Goal: Download file/media

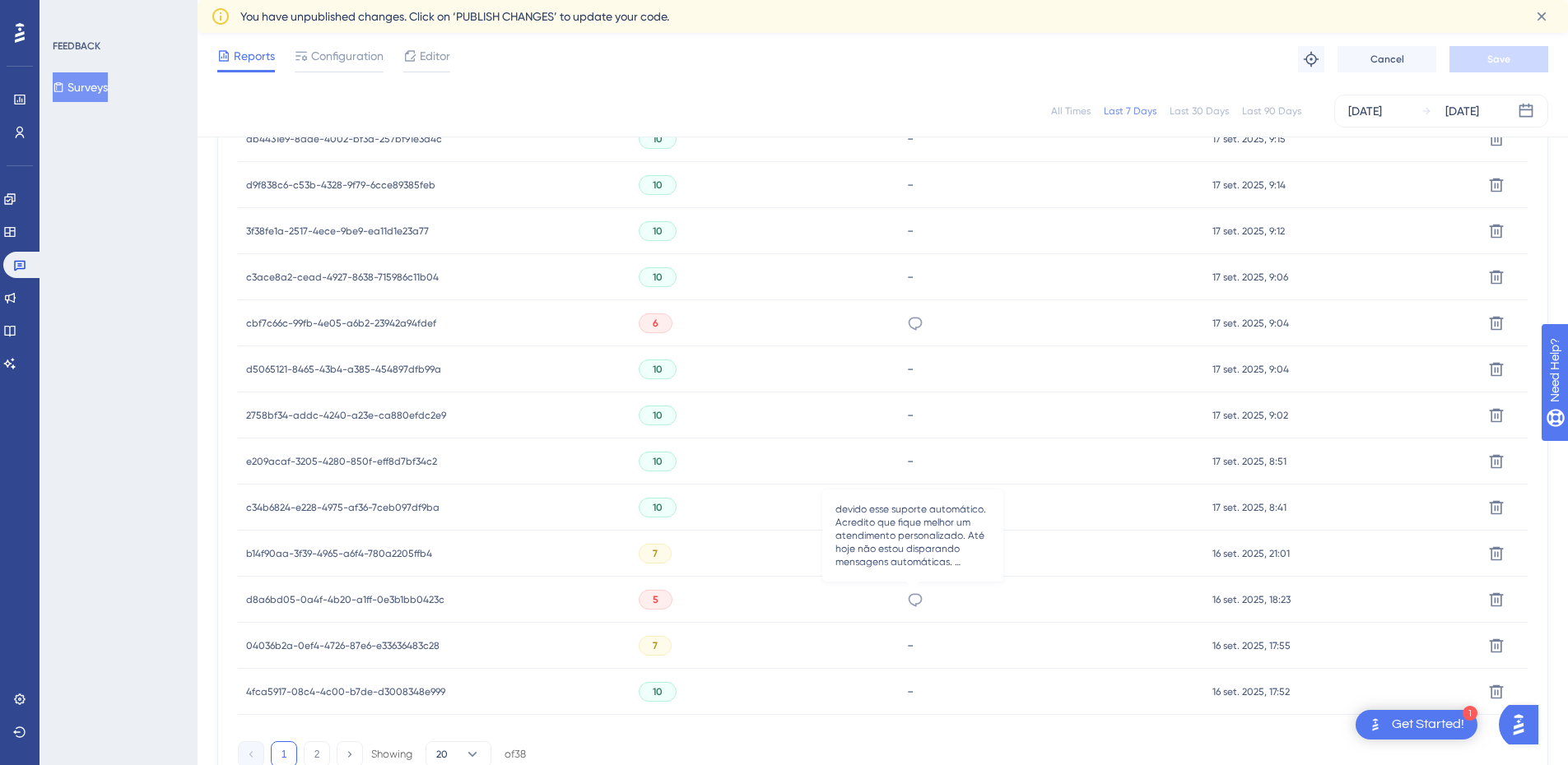
scroll to position [1014, 0]
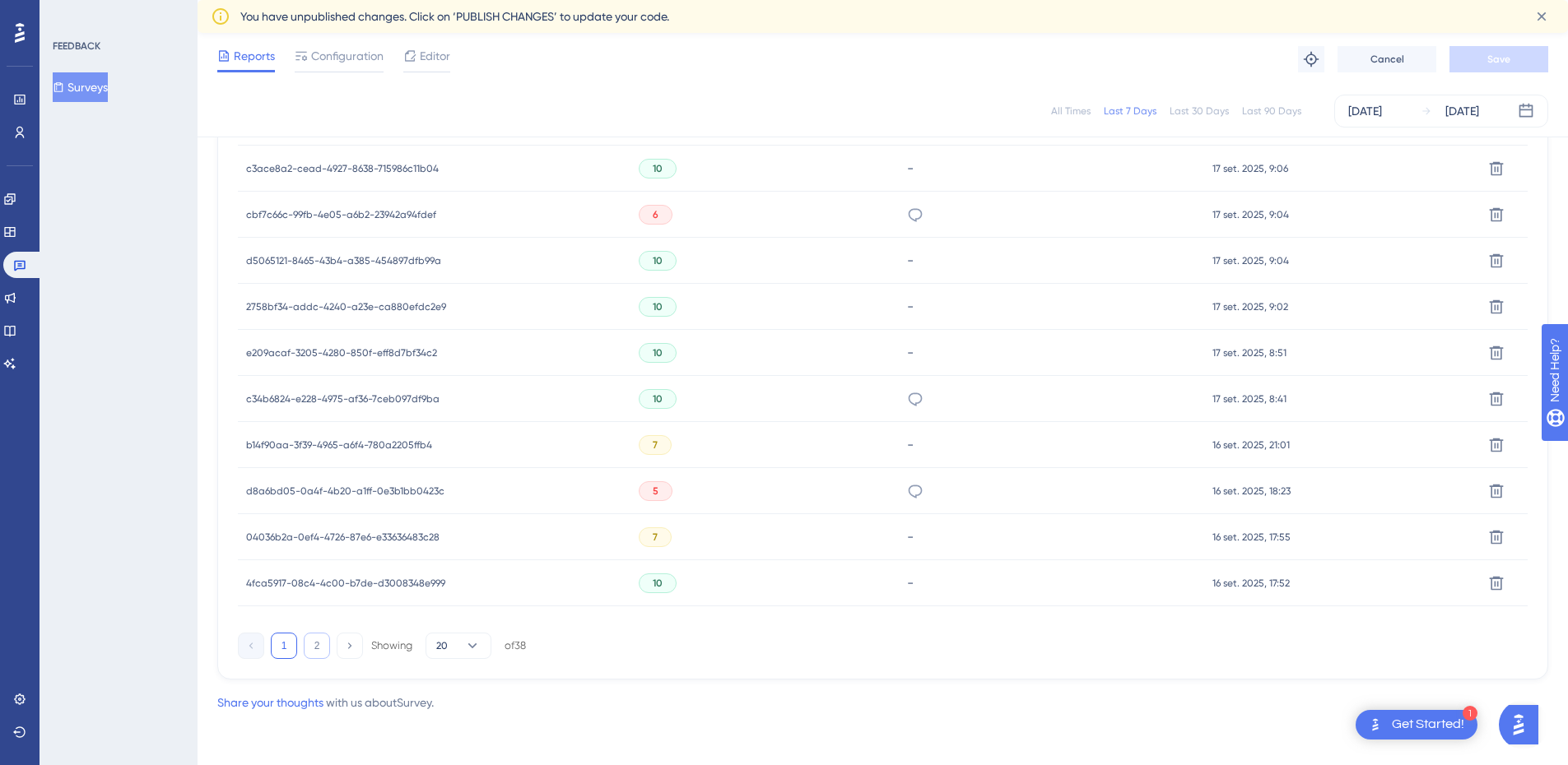
click at [321, 643] on button "2" at bounding box center [316, 646] width 26 height 26
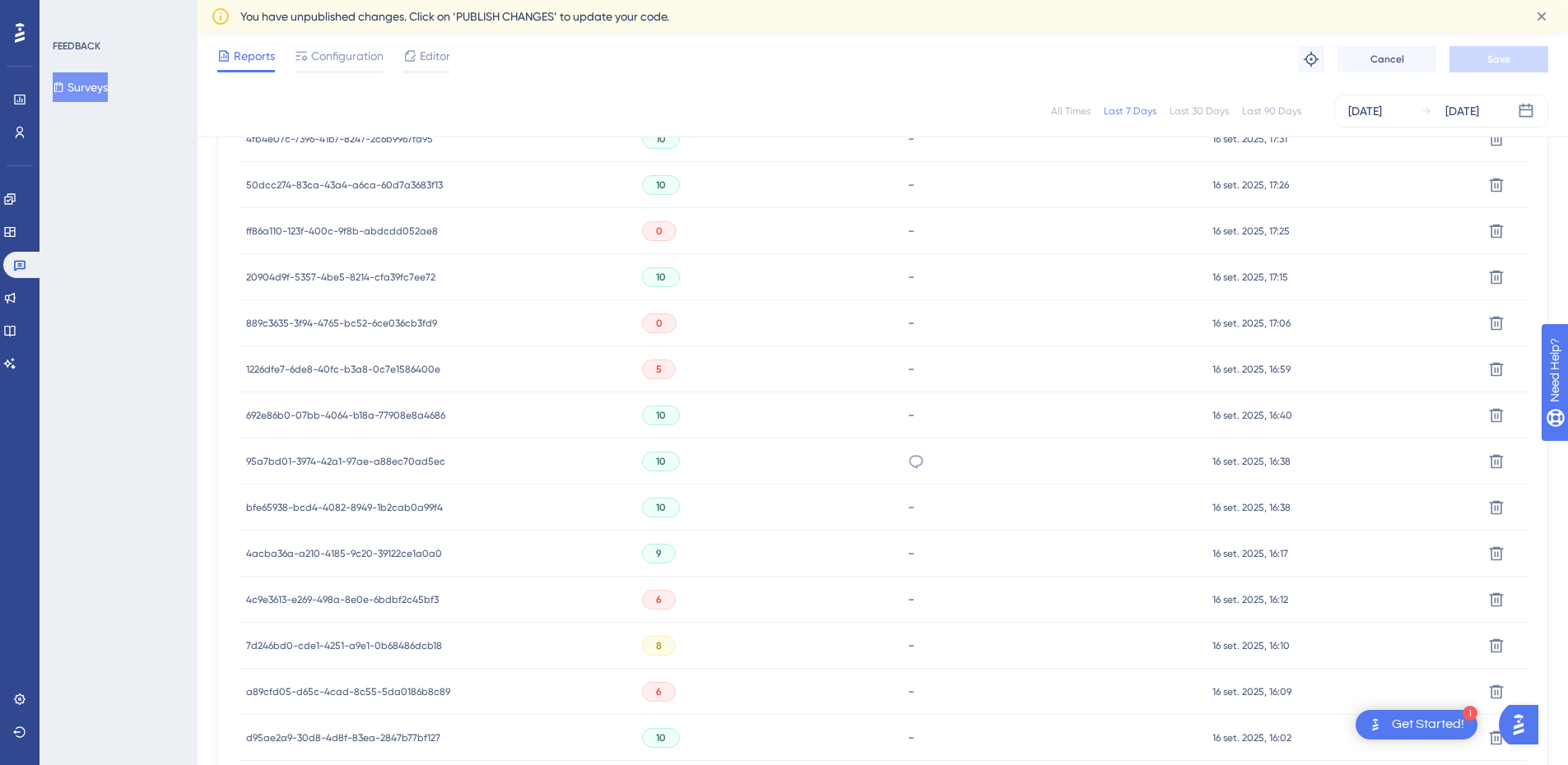
scroll to position [921, 0]
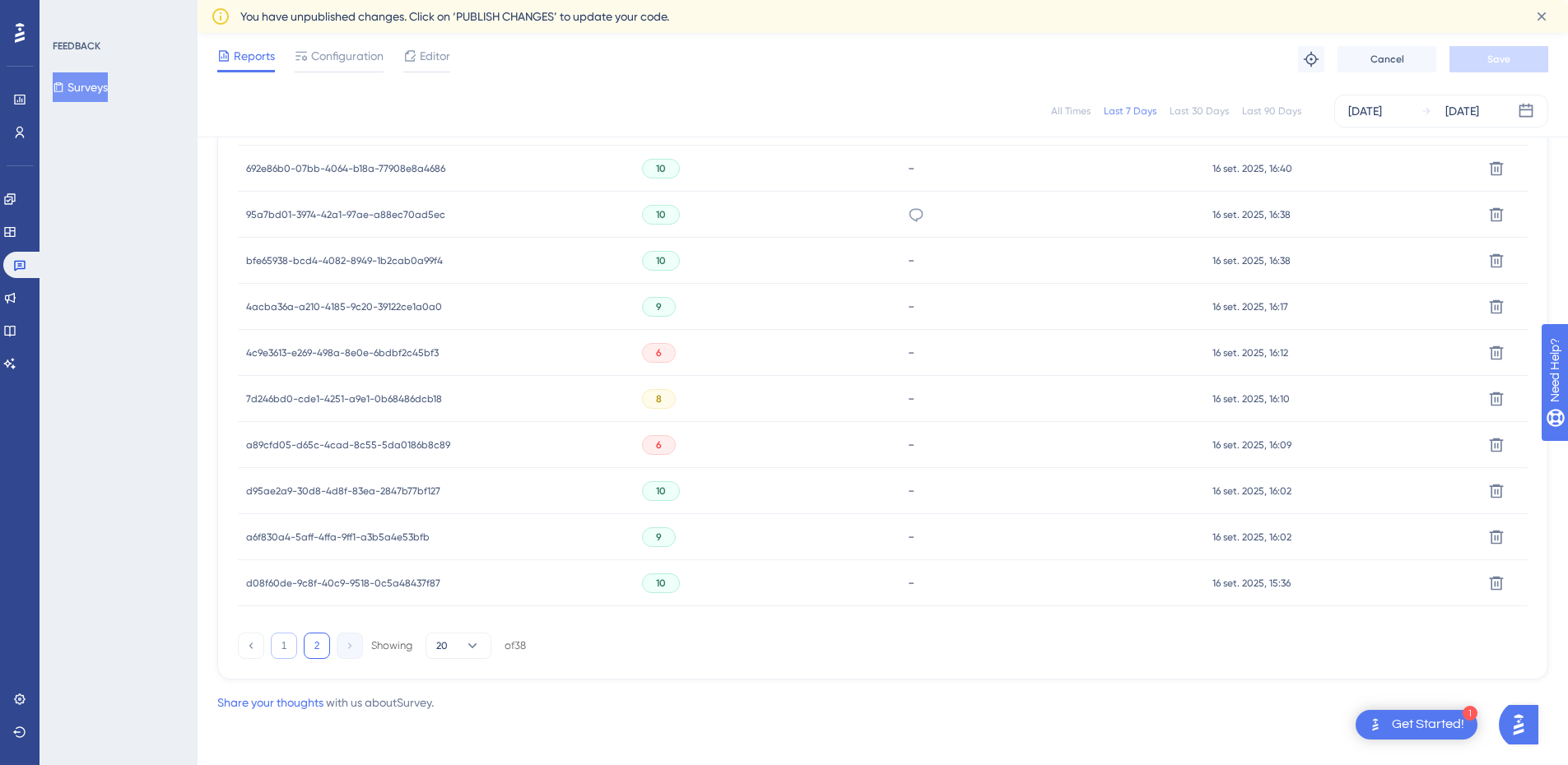
click at [288, 648] on button "1" at bounding box center [284, 646] width 26 height 26
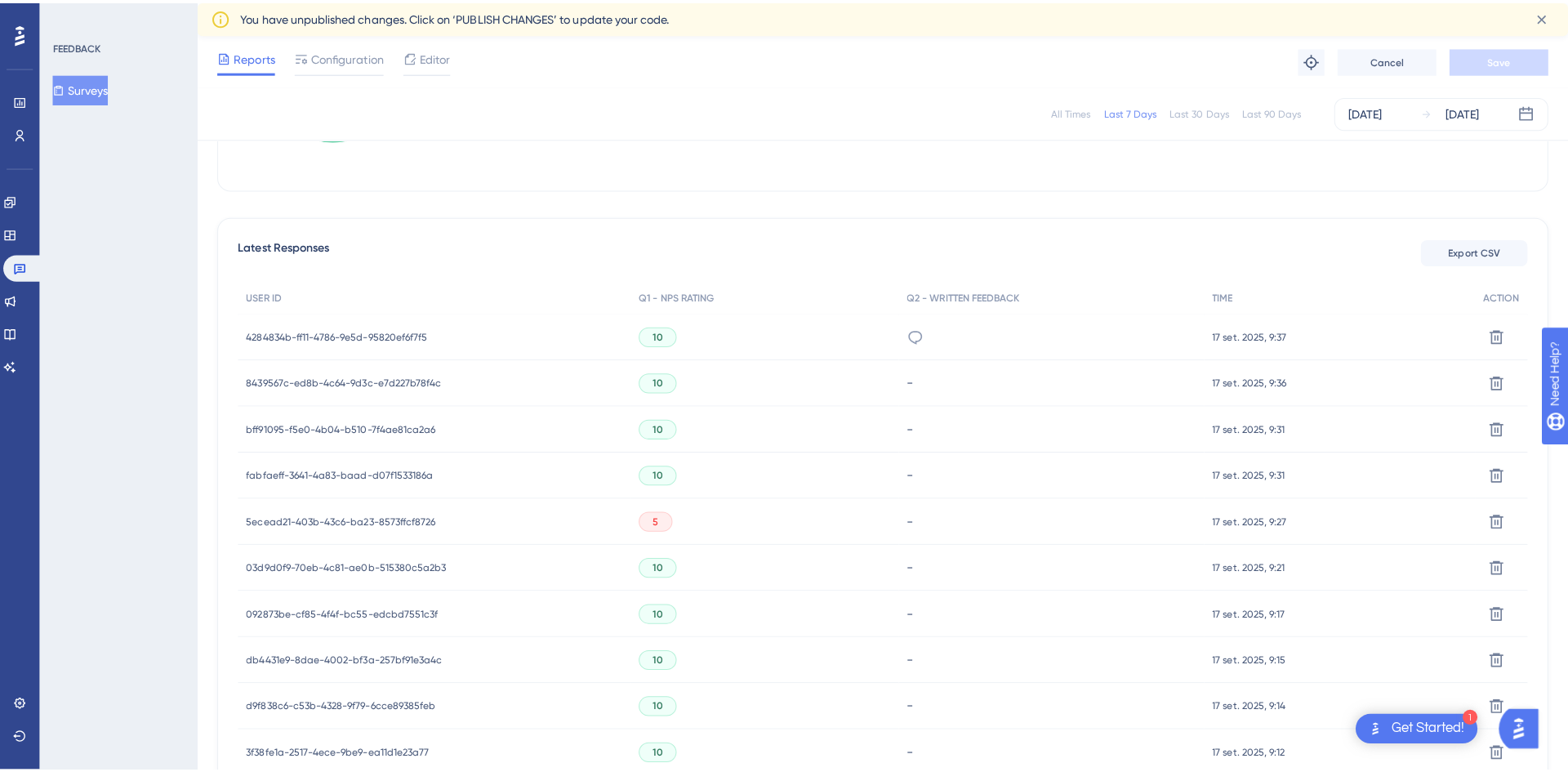
scroll to position [190, 0]
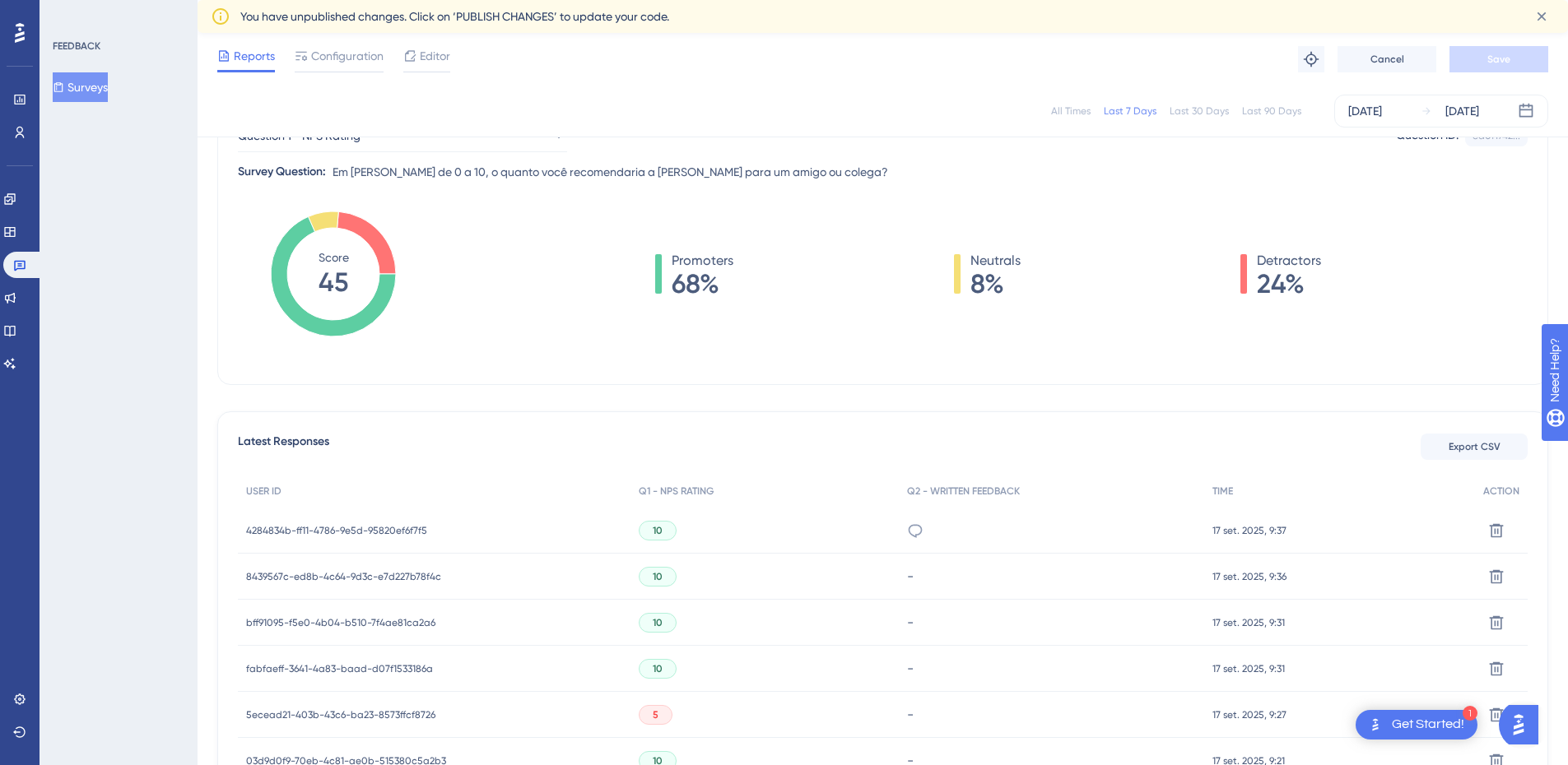
click at [1466, 439] on button "Export CSV" at bounding box center [1474, 446] width 107 height 26
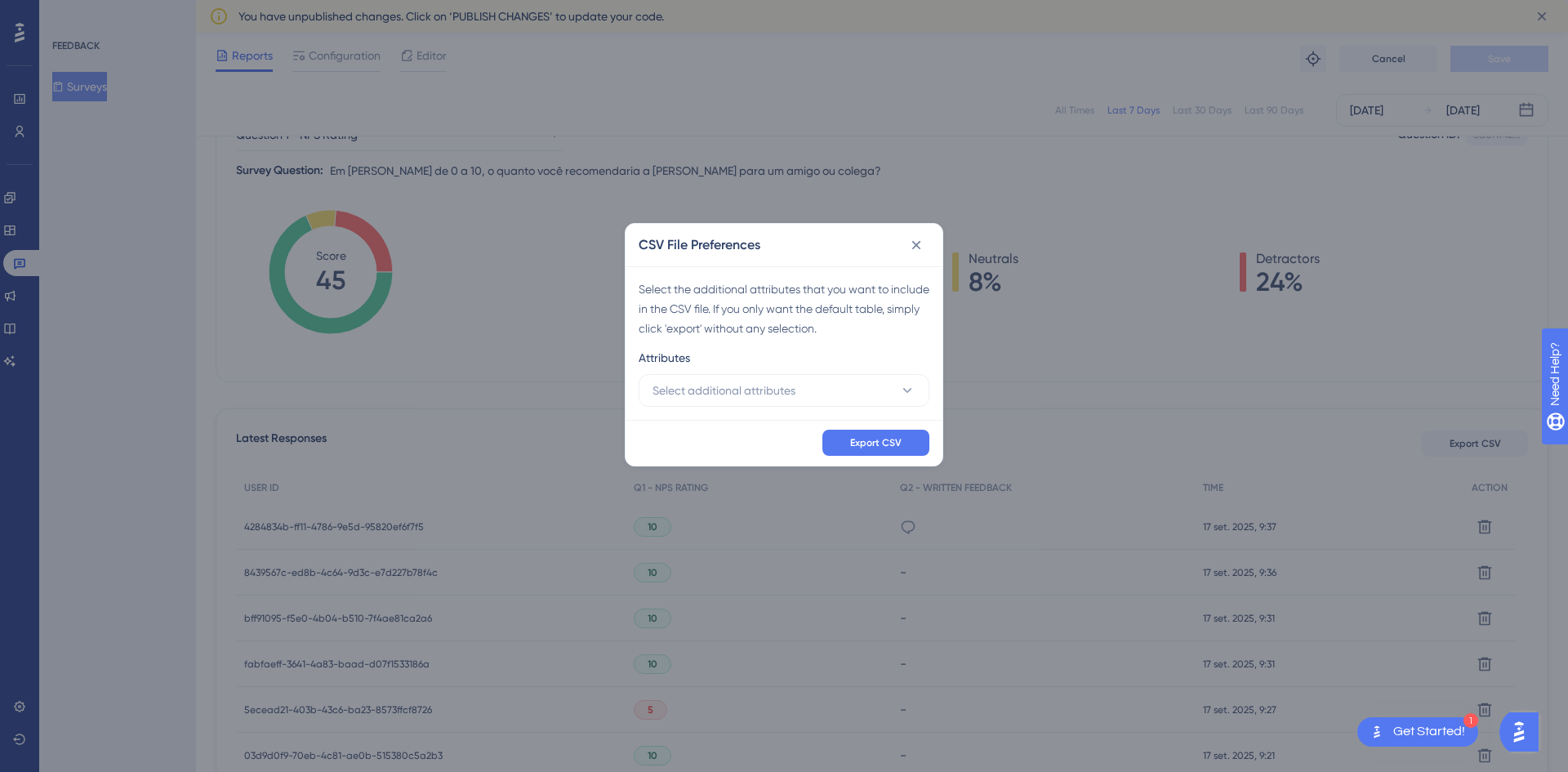
click at [826, 410] on div "Select the additional attributes that you want to include in the CSV file. If y…" at bounding box center [784, 343] width 317 height 154
click at [832, 393] on button "Select additional attributes" at bounding box center [784, 390] width 291 height 33
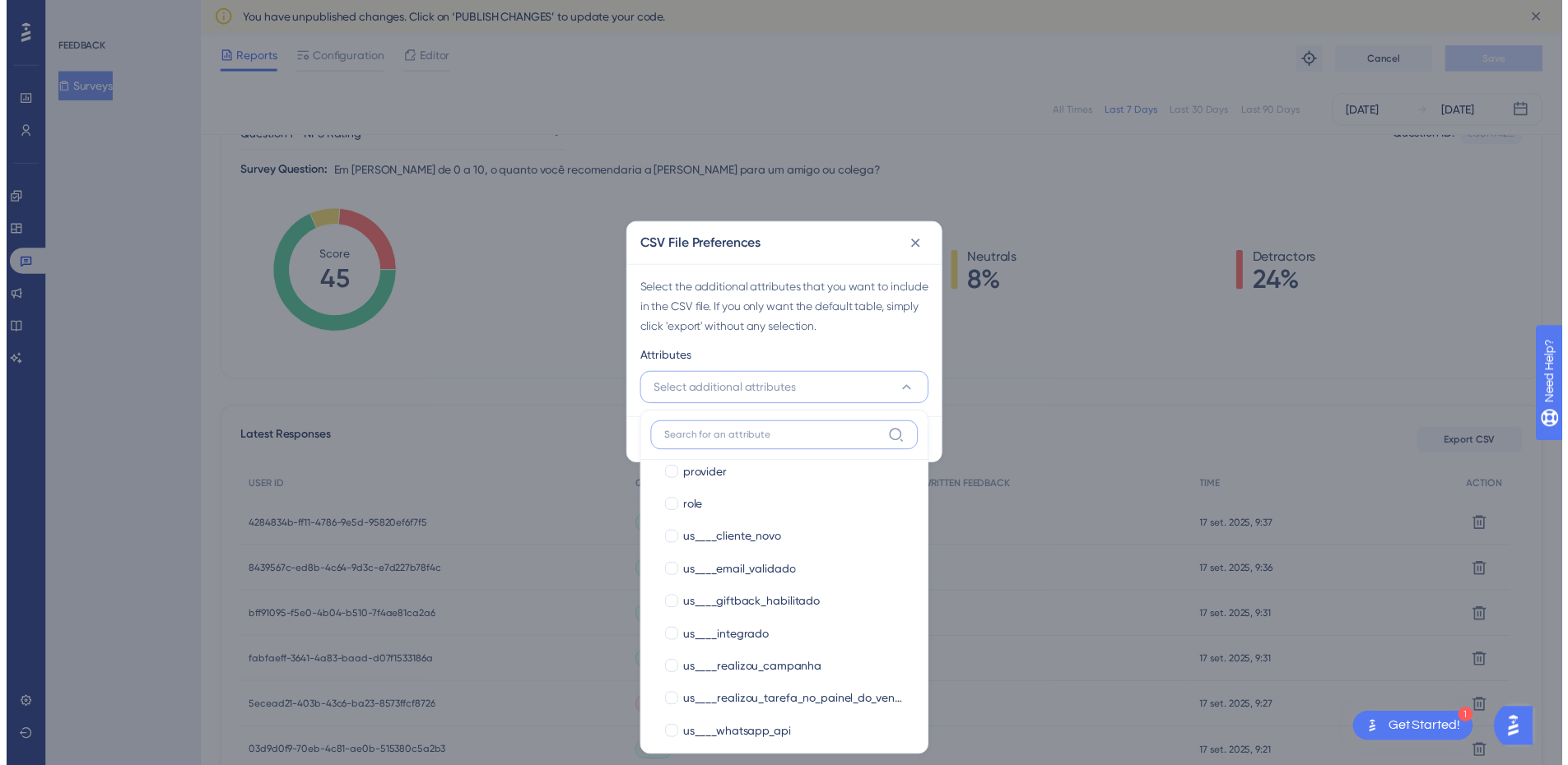
scroll to position [785, 0]
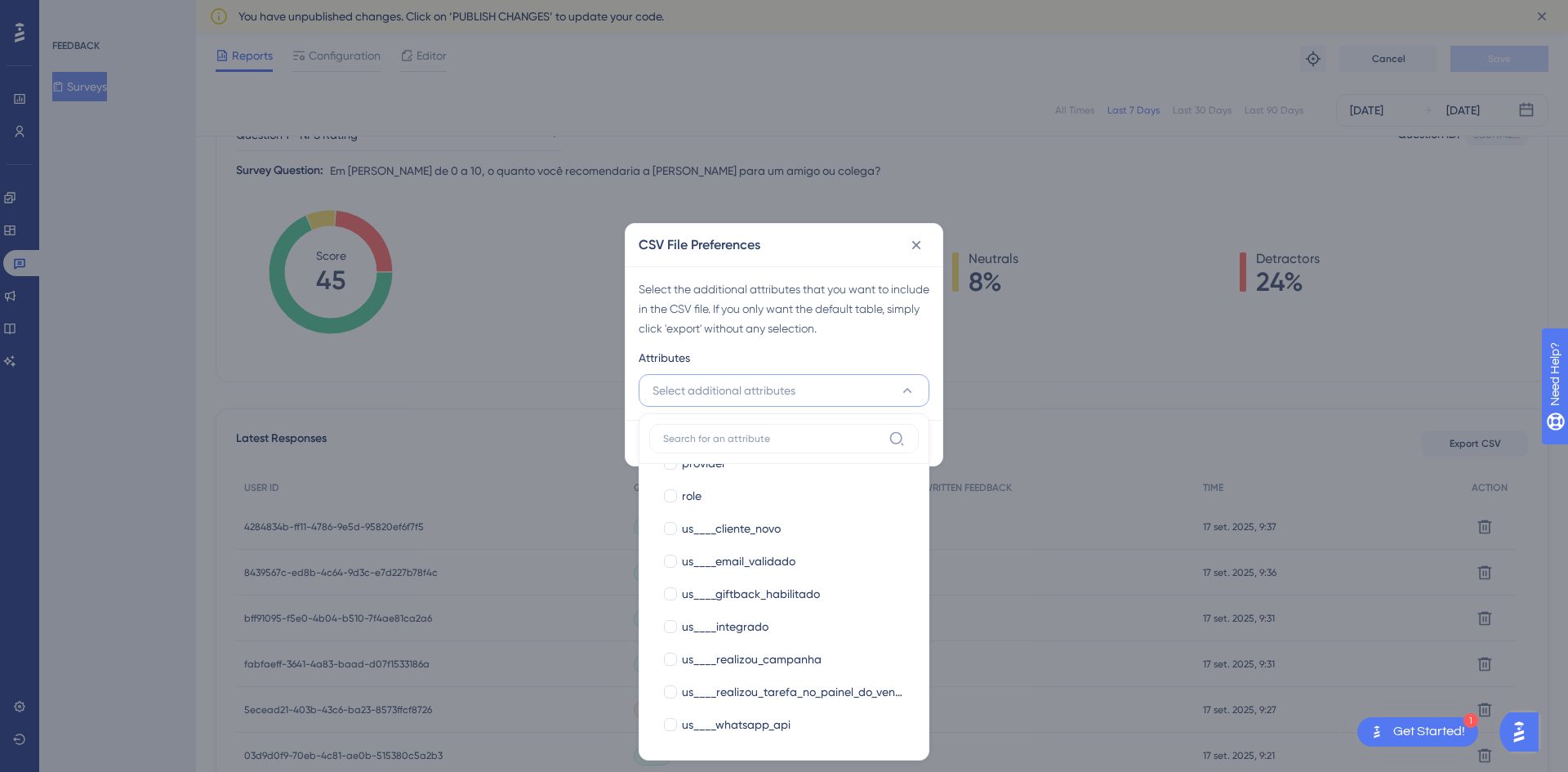
click at [788, 261] on div "CSV File Preferences" at bounding box center [784, 245] width 317 height 42
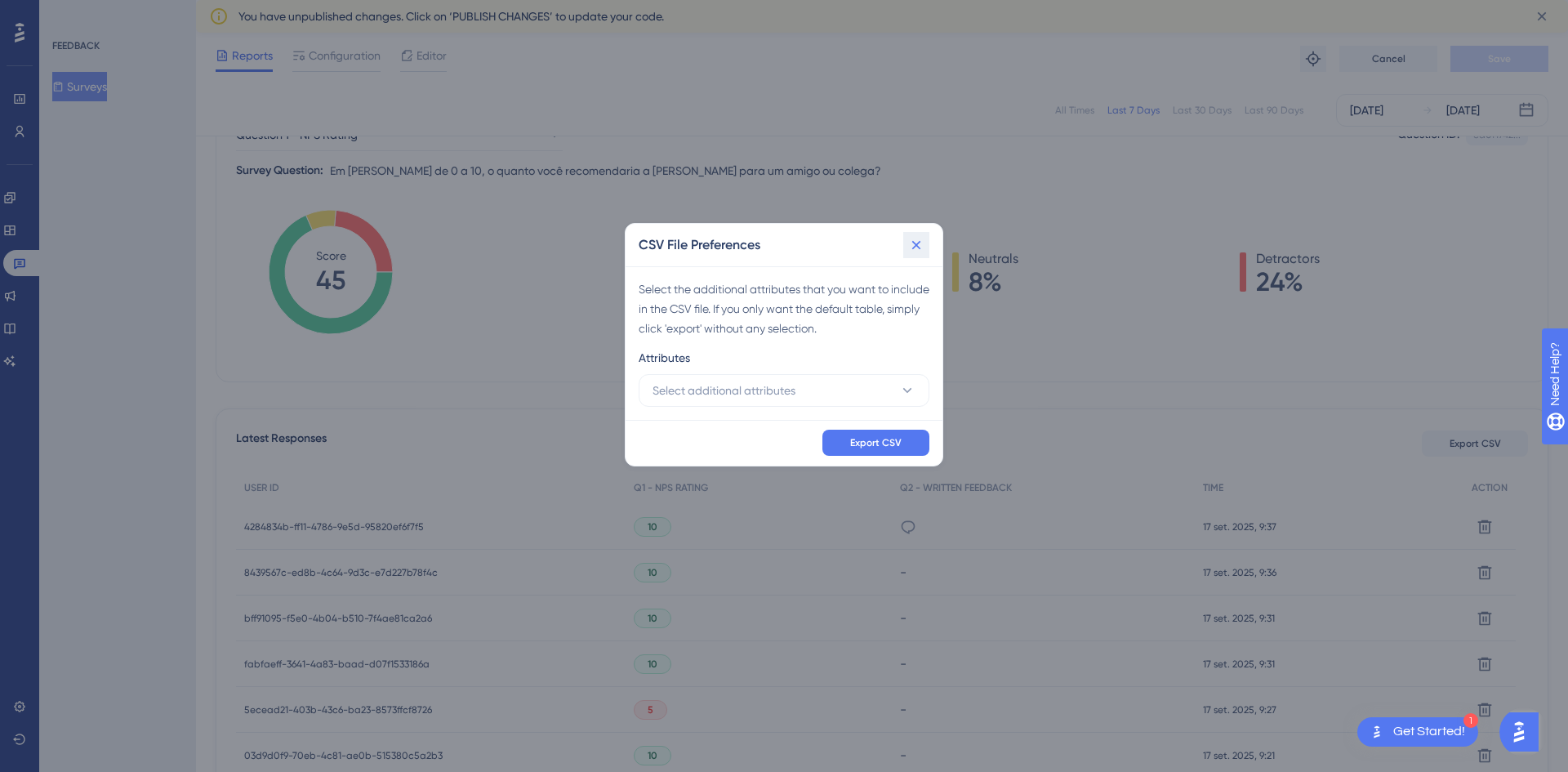
click at [925, 248] on button at bounding box center [916, 245] width 26 height 26
